Goal: Information Seeking & Learning: Learn about a topic

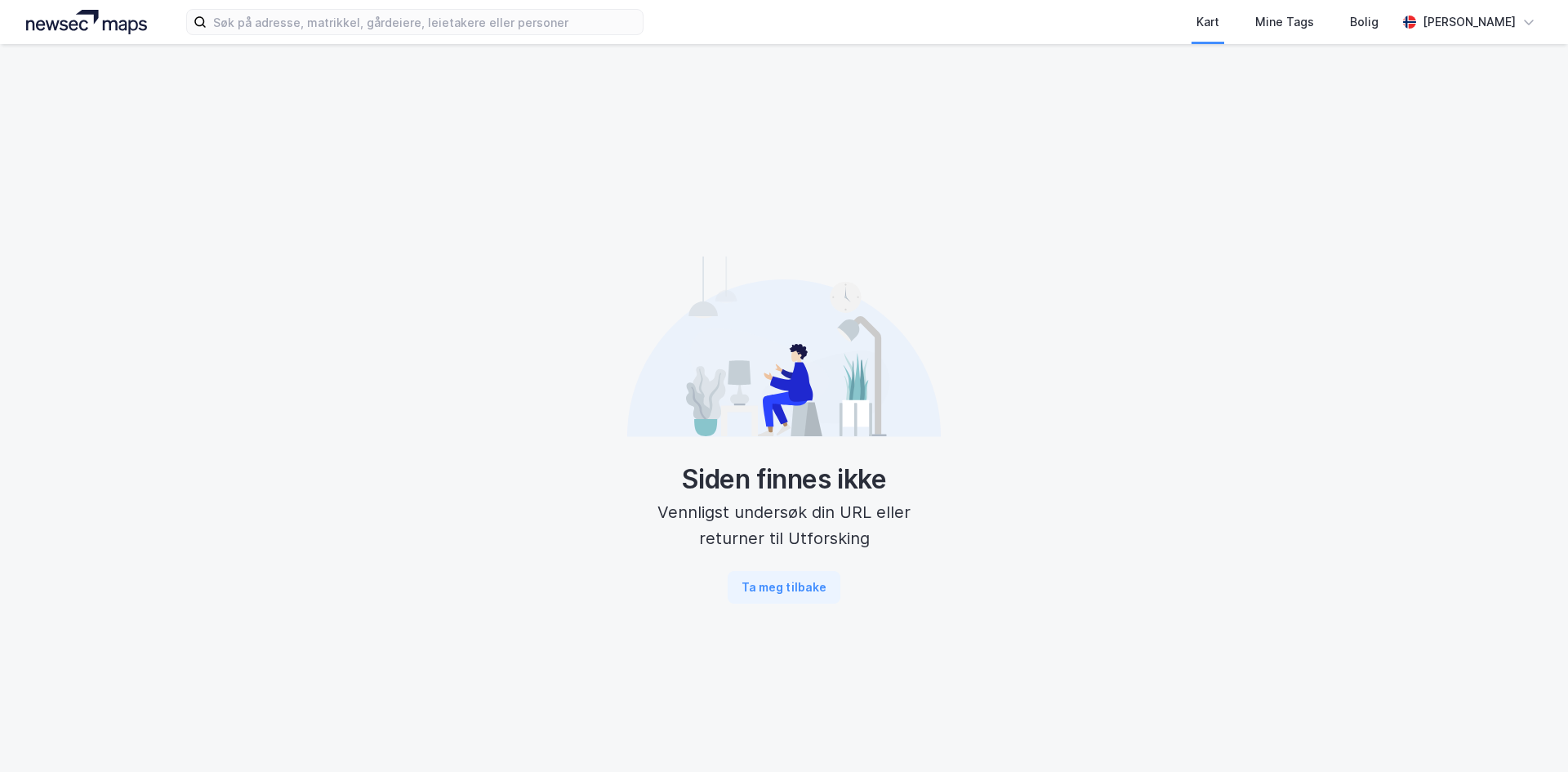
click at [480, 36] on div "Kart Mine Tags Bolig [PERSON_NAME]" at bounding box center [784, 22] width 1568 height 45
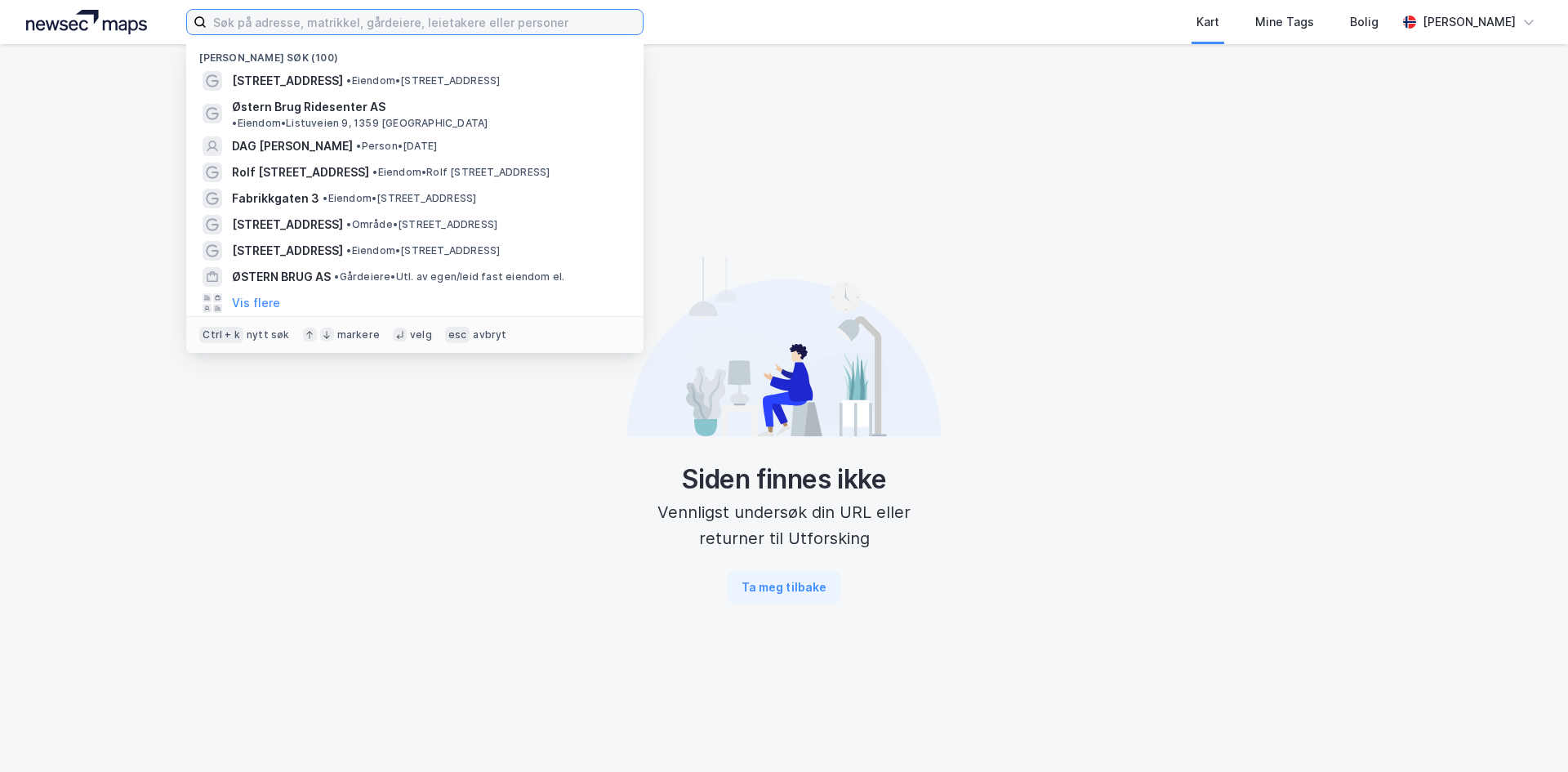
click at [468, 32] on input at bounding box center [425, 22] width 436 height 25
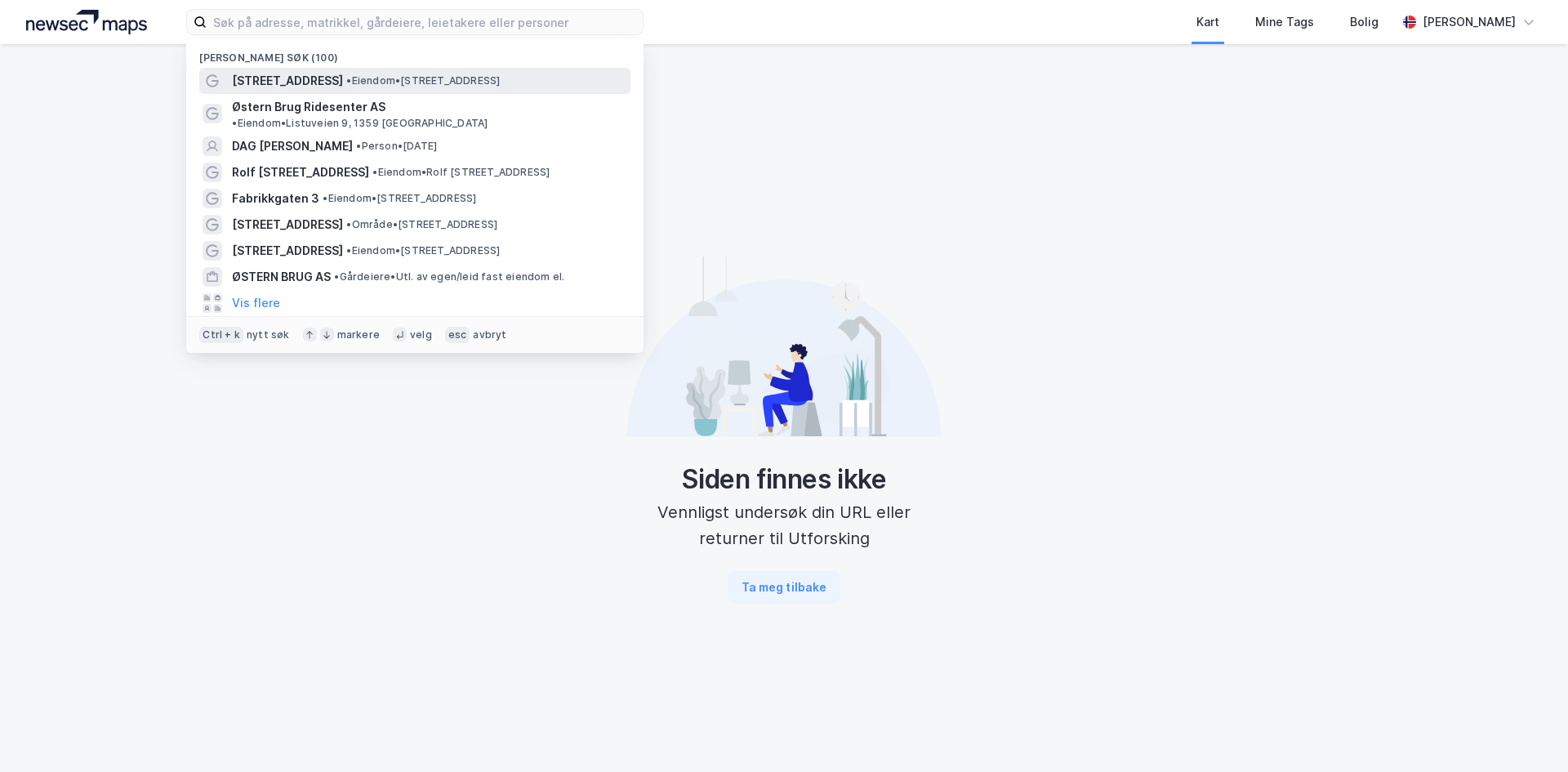
click at [382, 72] on div "[STREET_ADDRESS] • Eiendom • [STREET_ADDRESS]" at bounding box center [429, 81] width 395 height 20
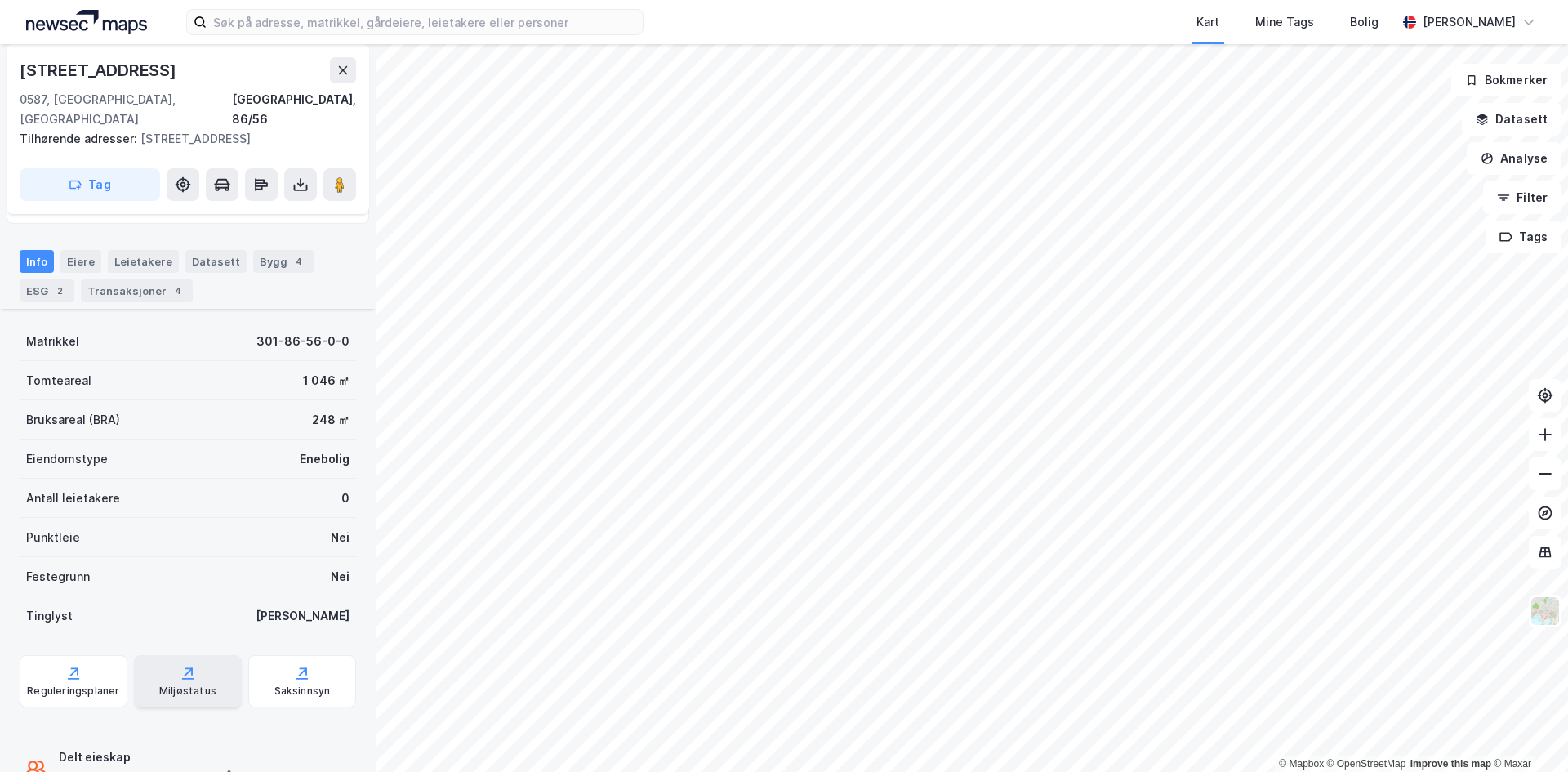
scroll to position [186, 0]
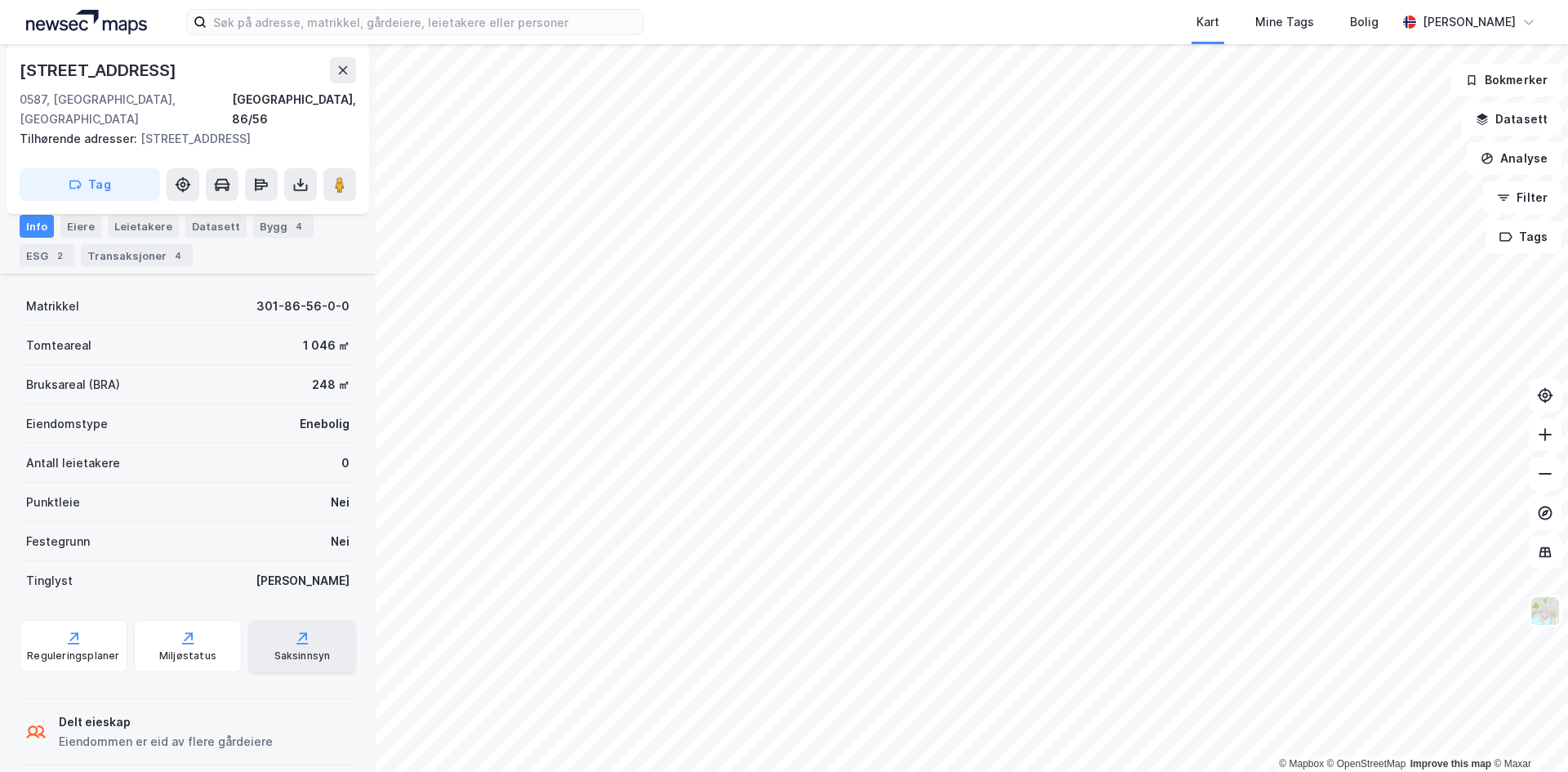
click at [275, 649] on div "Saksinnsyn" at bounding box center [302, 655] width 56 height 13
